Goal: Task Accomplishment & Management: Manage account settings

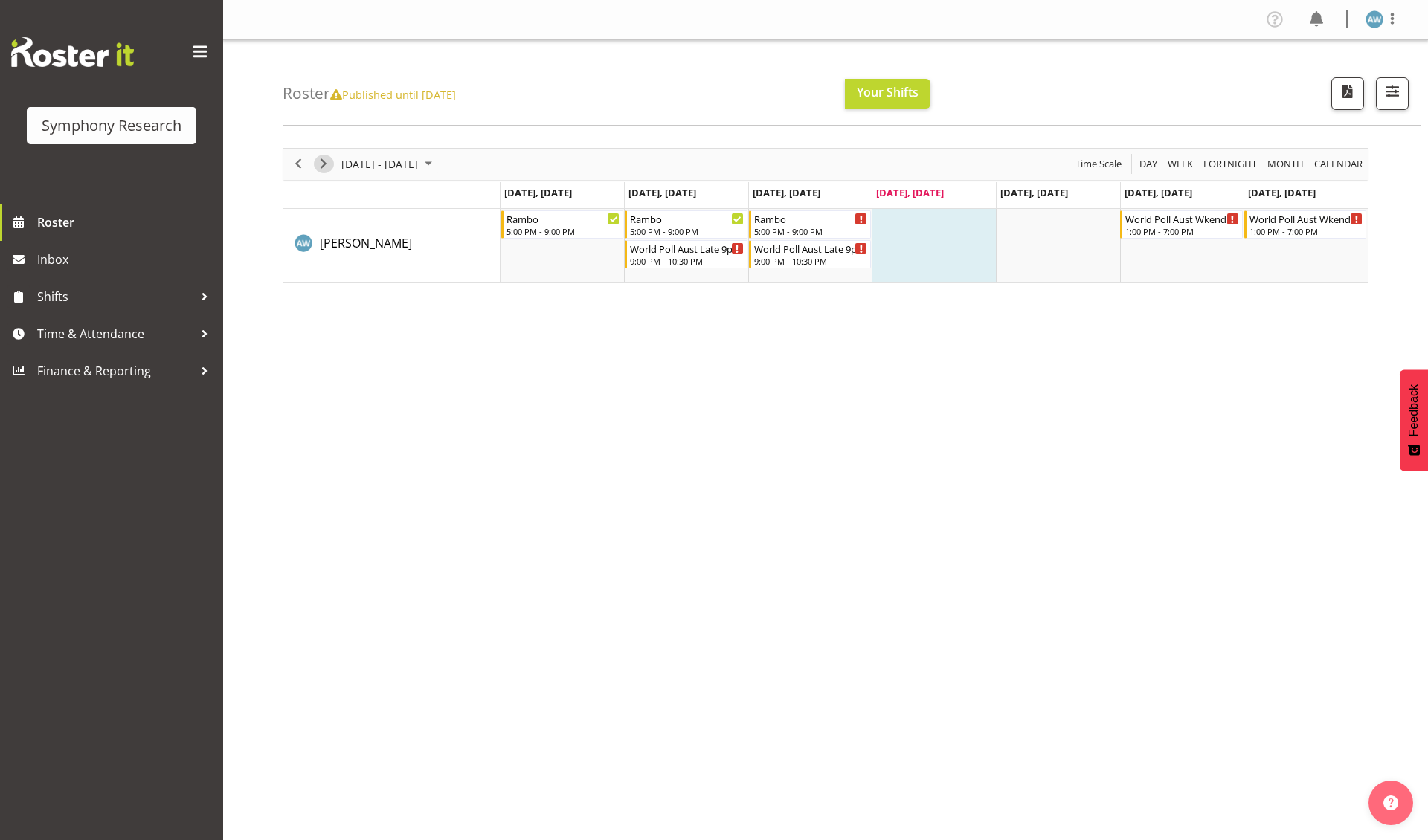
click at [325, 165] on span "Next" at bounding box center [324, 164] width 18 height 18
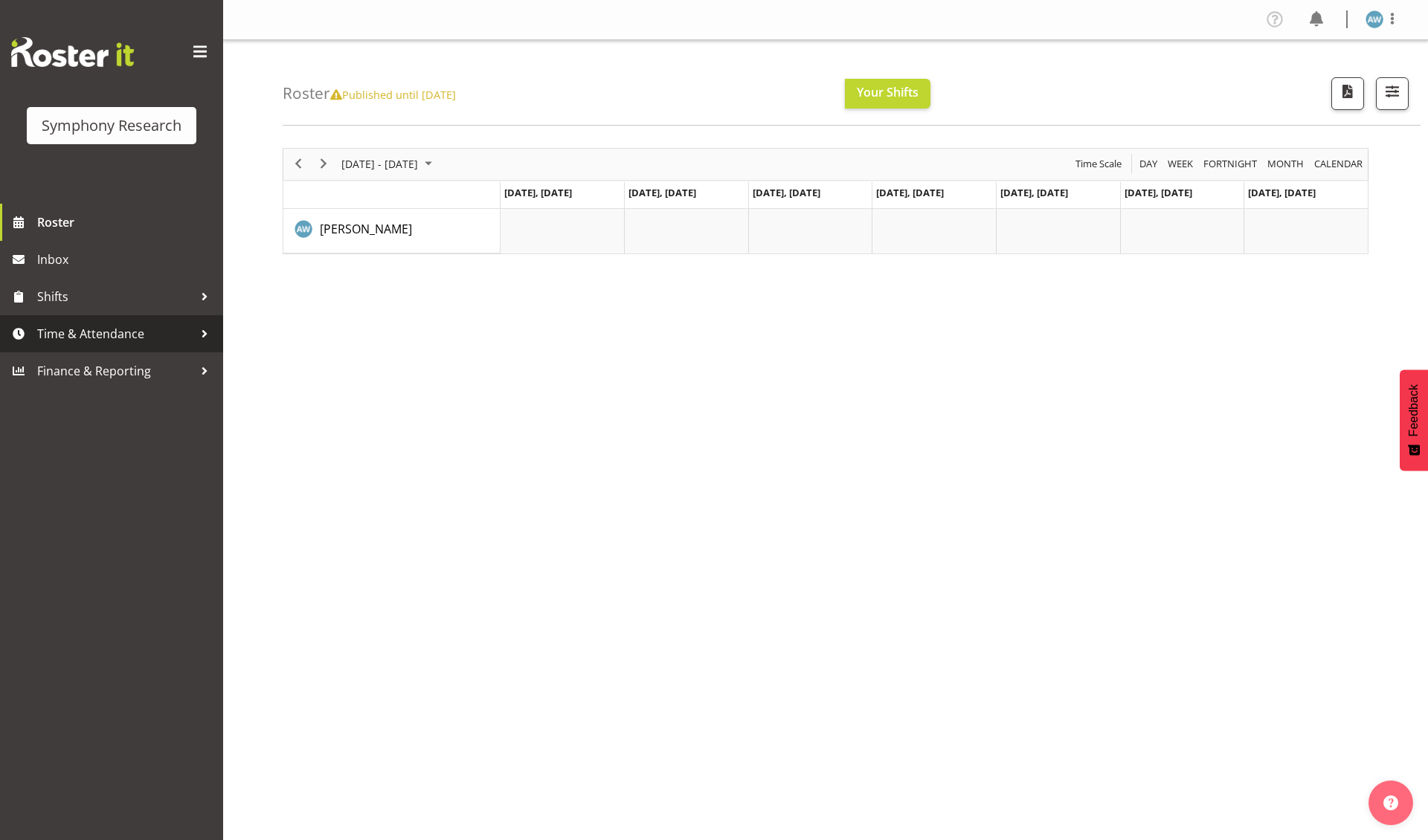
click at [82, 331] on span "Time & Attendance" at bounding box center [115, 334] width 156 height 22
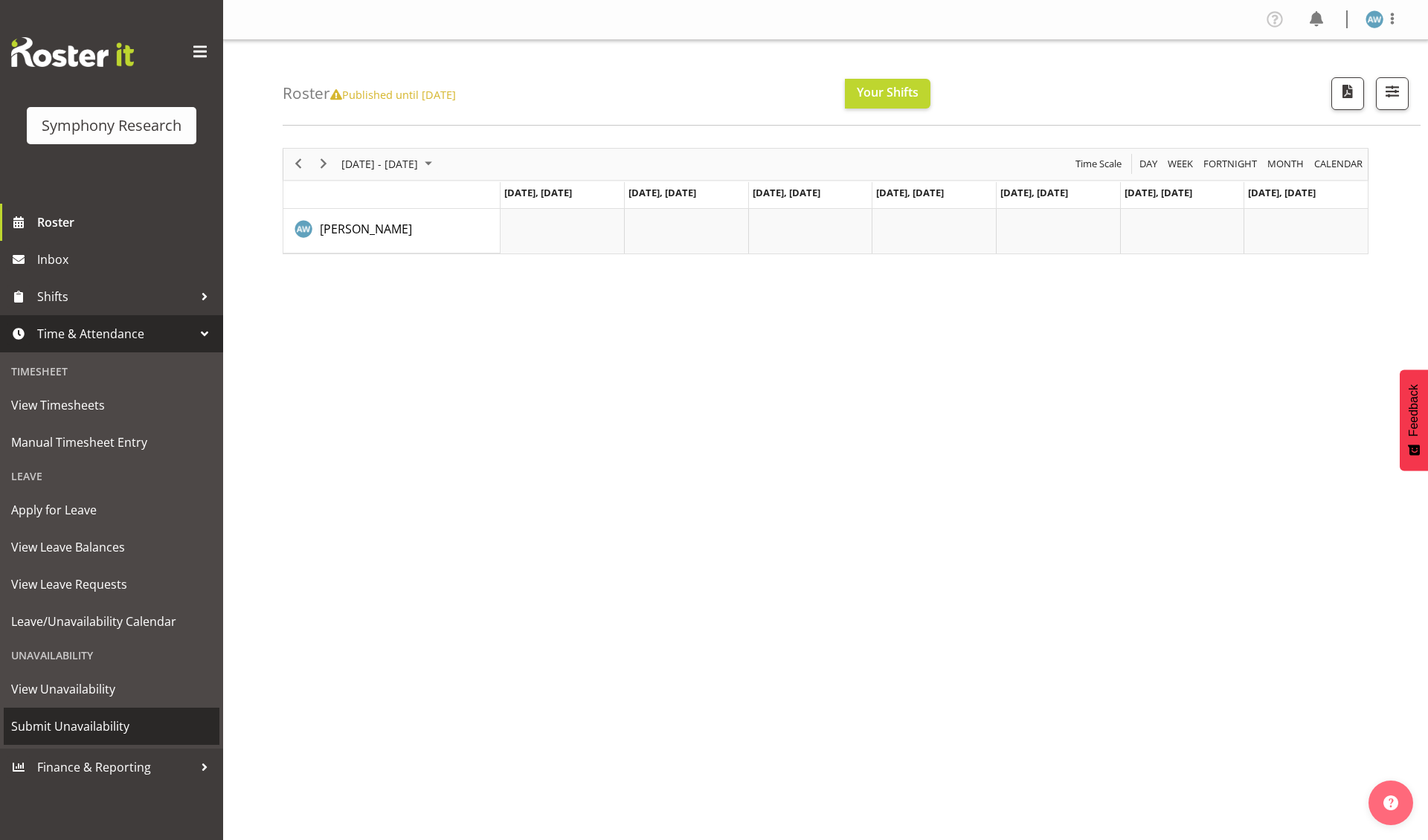
click at [110, 719] on span "Submit Unavailability" at bounding box center [111, 727] width 201 height 22
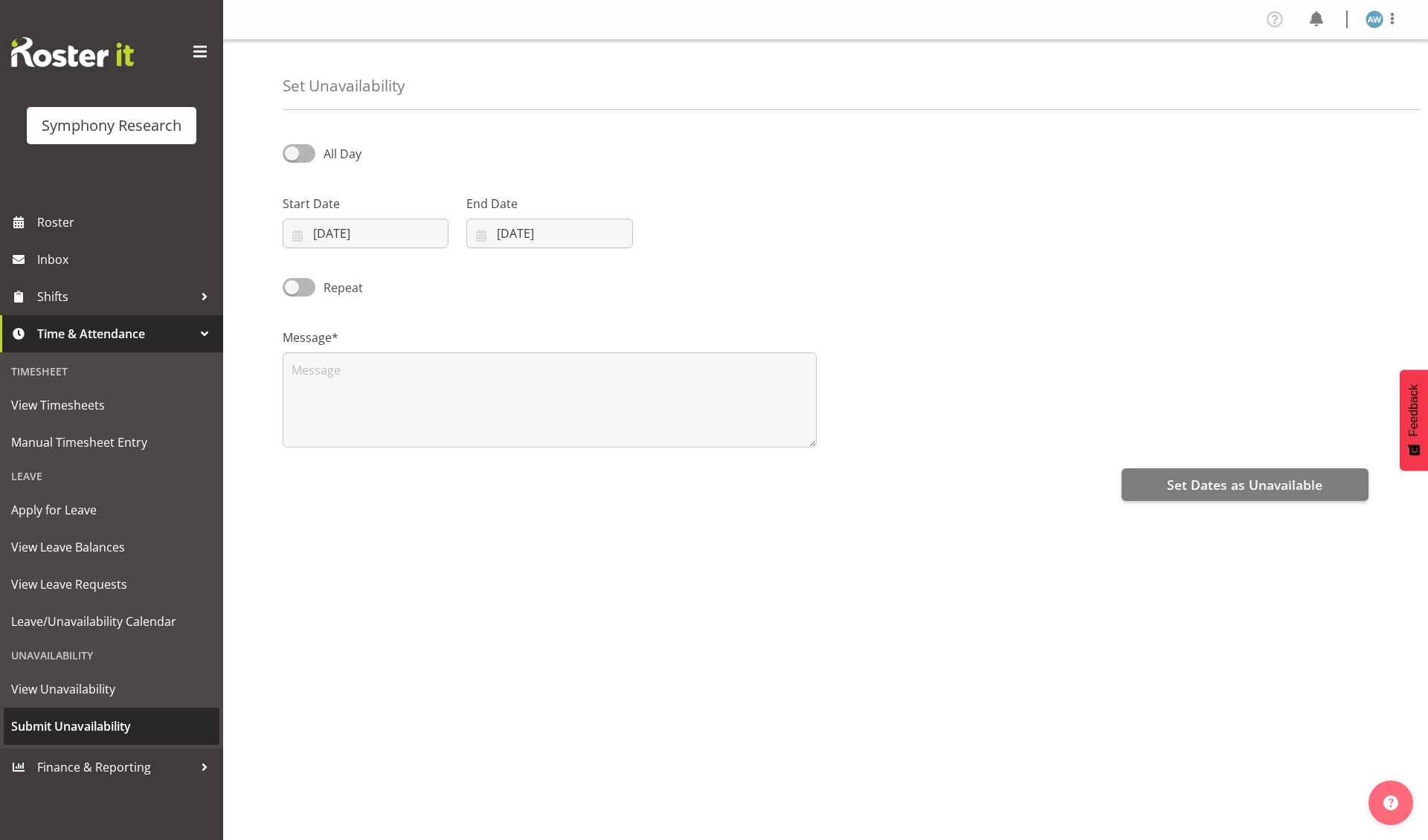
select select "9"
select select "2025"
click at [376, 238] on input "[DATE]" at bounding box center [365, 233] width 166 height 30
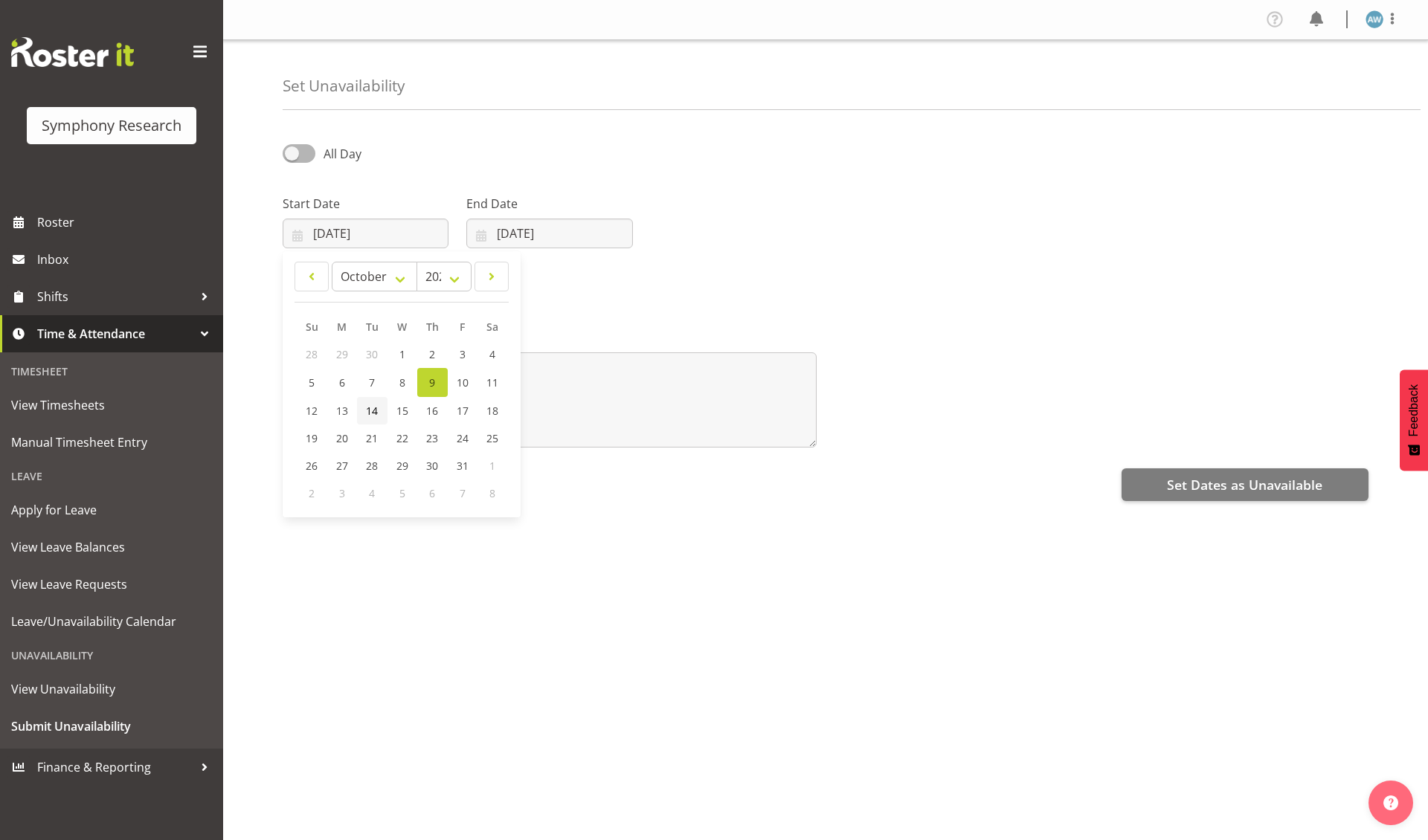
click at [369, 408] on span "14" at bounding box center [372, 411] width 12 height 14
type input "14/10/2025"
click at [498, 237] on input "09/10/2025" at bounding box center [548, 233] width 166 height 30
click at [555, 412] on span "14" at bounding box center [555, 411] width 12 height 14
type input "14/10/2025"
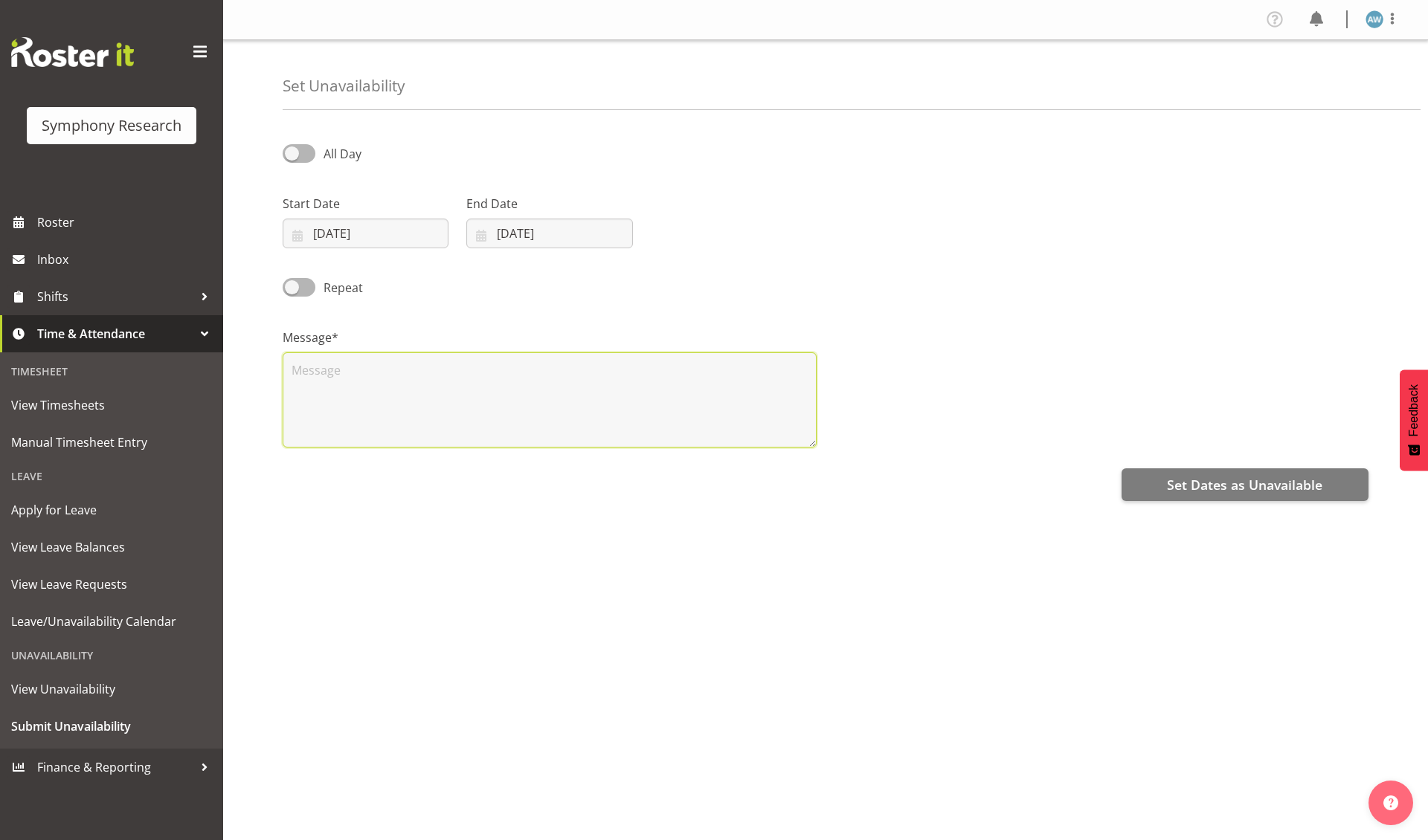
click at [448, 408] on textarea at bounding box center [550, 400] width 534 height 95
type textarea "x"
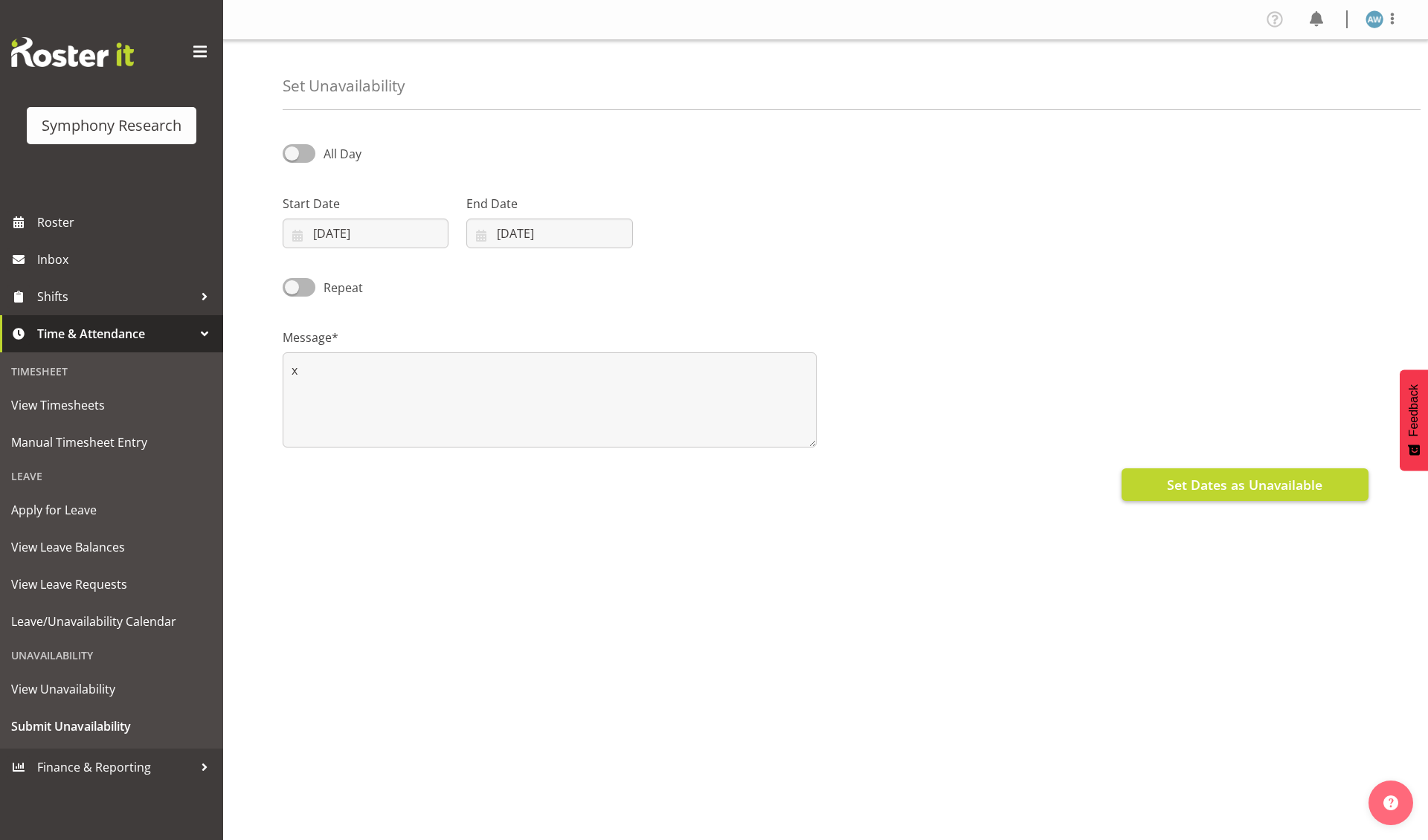
click at [1194, 486] on span "Set Dates as Unavailable" at bounding box center [1245, 484] width 155 height 19
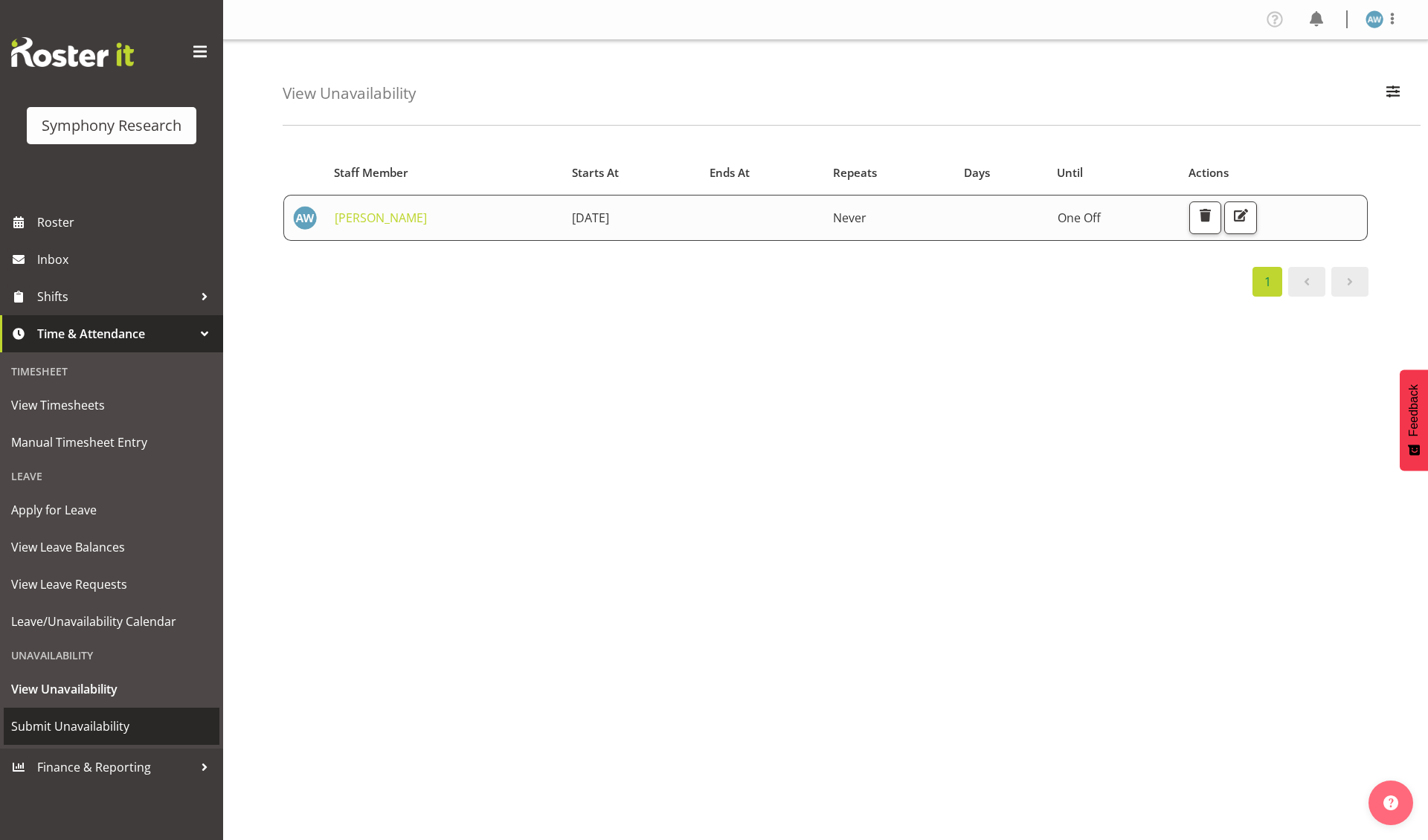
click at [90, 718] on span "Submit Unavailability" at bounding box center [111, 727] width 201 height 22
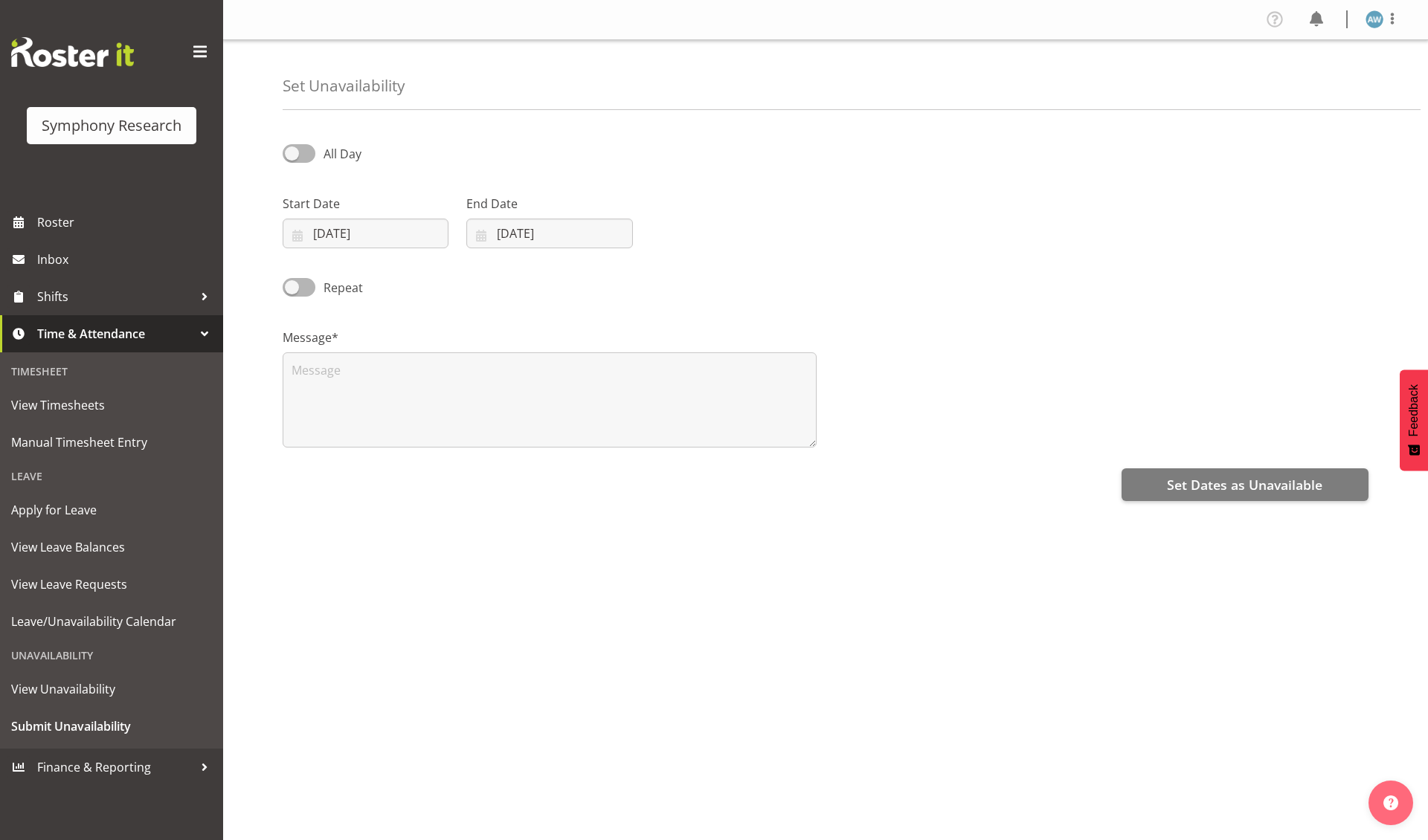
select select "9"
select select "2025"
click at [399, 238] on input "09/10/2025" at bounding box center [365, 233] width 166 height 30
click at [400, 412] on span "15" at bounding box center [402, 411] width 12 height 14
type input "15/10/2025"
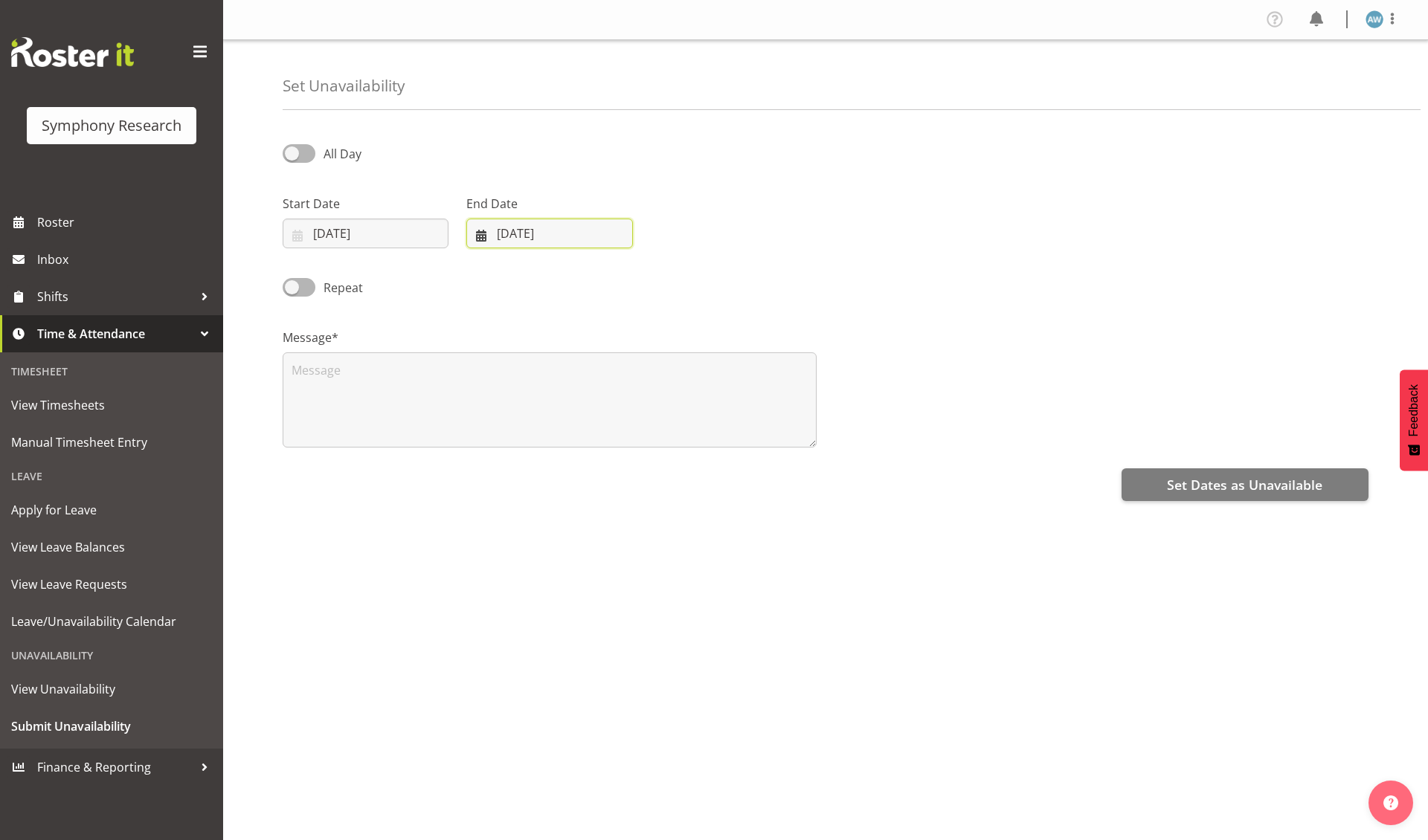
click at [527, 235] on input "09/10/2025" at bounding box center [548, 233] width 166 height 30
click at [587, 412] on span "15" at bounding box center [586, 411] width 12 height 14
type input "15/10/2025"
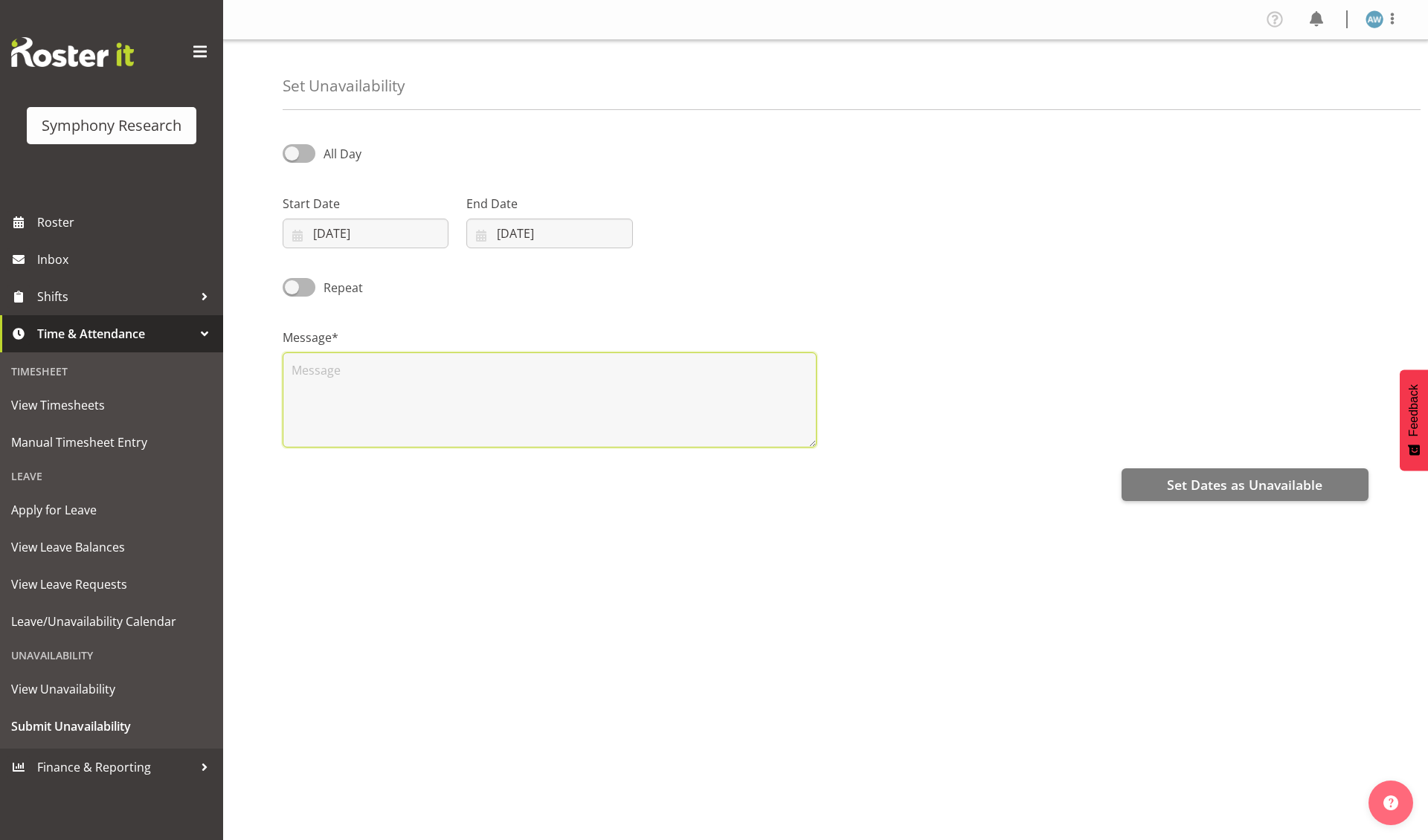
click at [548, 409] on textarea at bounding box center [550, 400] width 534 height 95
type textarea "x"
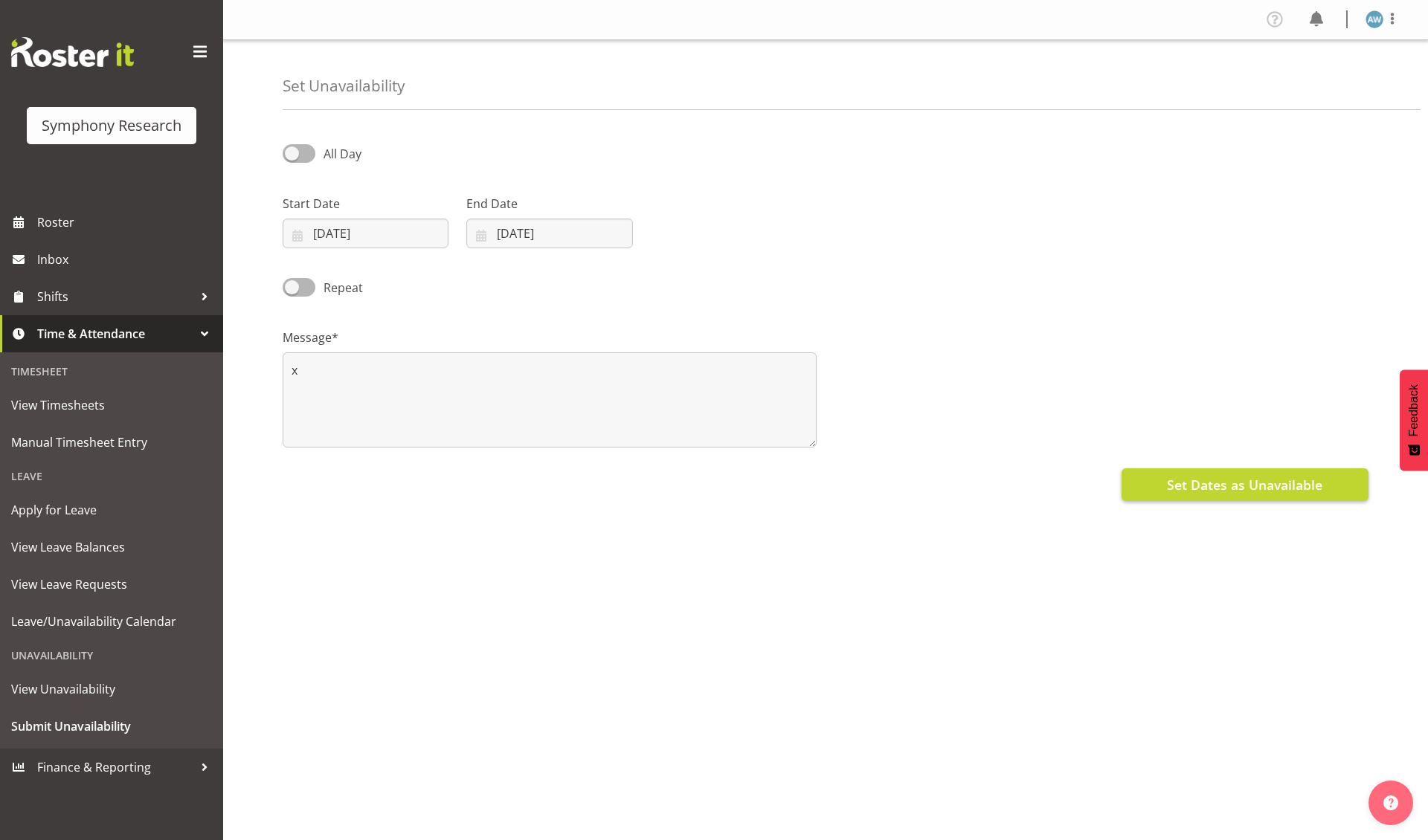
click at [1194, 484] on span "Set Dates as Unavailable" at bounding box center [1245, 484] width 155 height 19
